Goal: Task Accomplishment & Management: Use online tool/utility

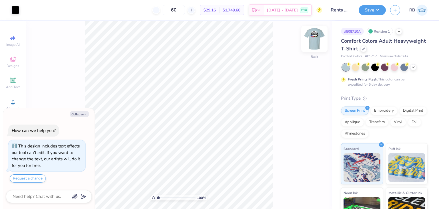
click at [311, 39] on img at bounding box center [314, 38] width 23 height 23
click at [86, 116] on button "Collapse" at bounding box center [79, 114] width 19 height 6
type textarea "x"
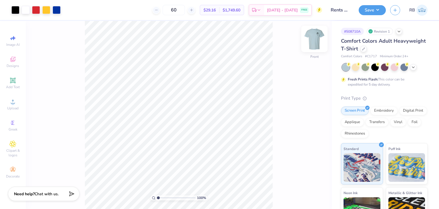
click at [313, 41] on img at bounding box center [314, 38] width 23 height 23
click at [414, 69] on div at bounding box center [413, 66] width 6 height 6
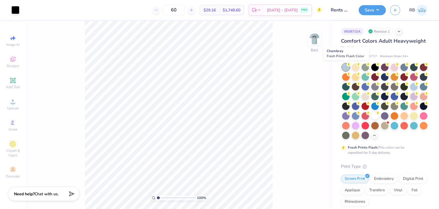
click at [344, 67] on div at bounding box center [345, 66] width 7 height 7
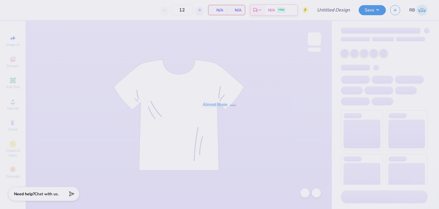
type input "Rents day"
type input "60"
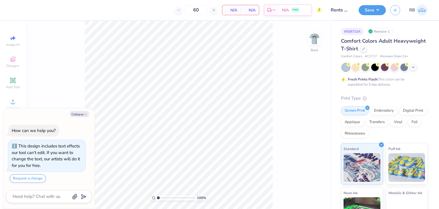
type textarea "x"
